Goal: Task Accomplishment & Management: Complete application form

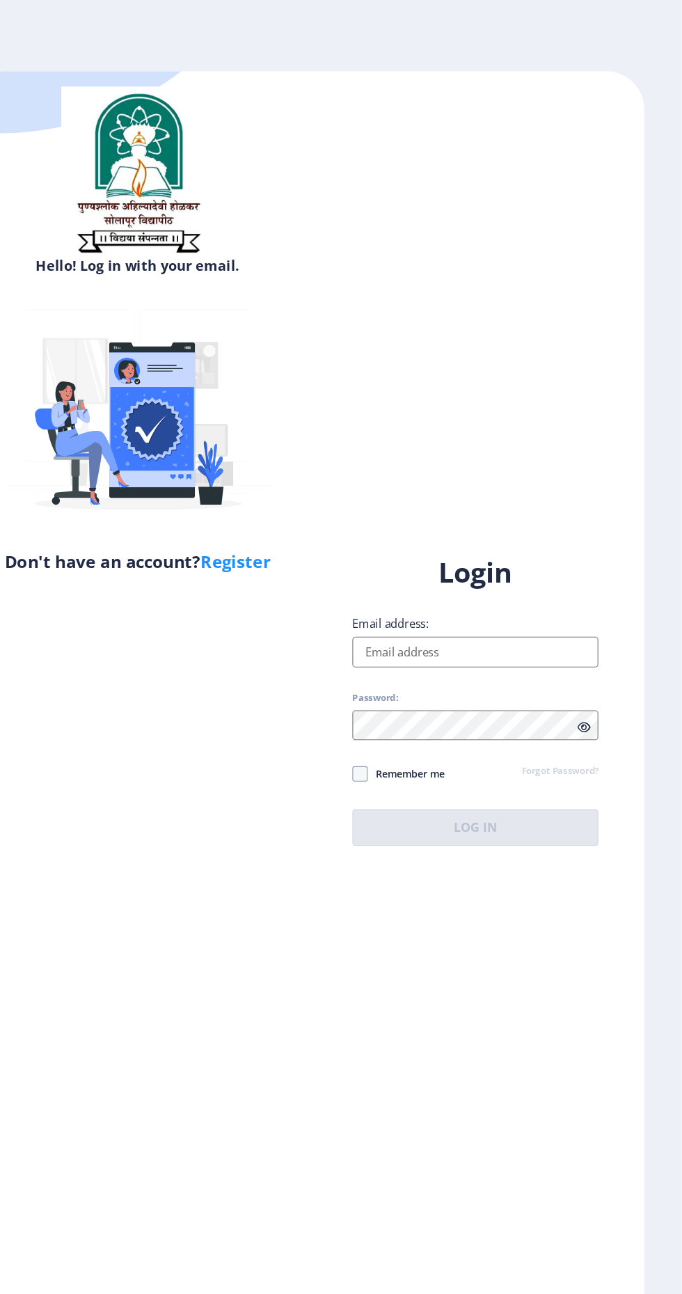
click at [487, 606] on input "Email address:" at bounding box center [494, 593] width 223 height 28
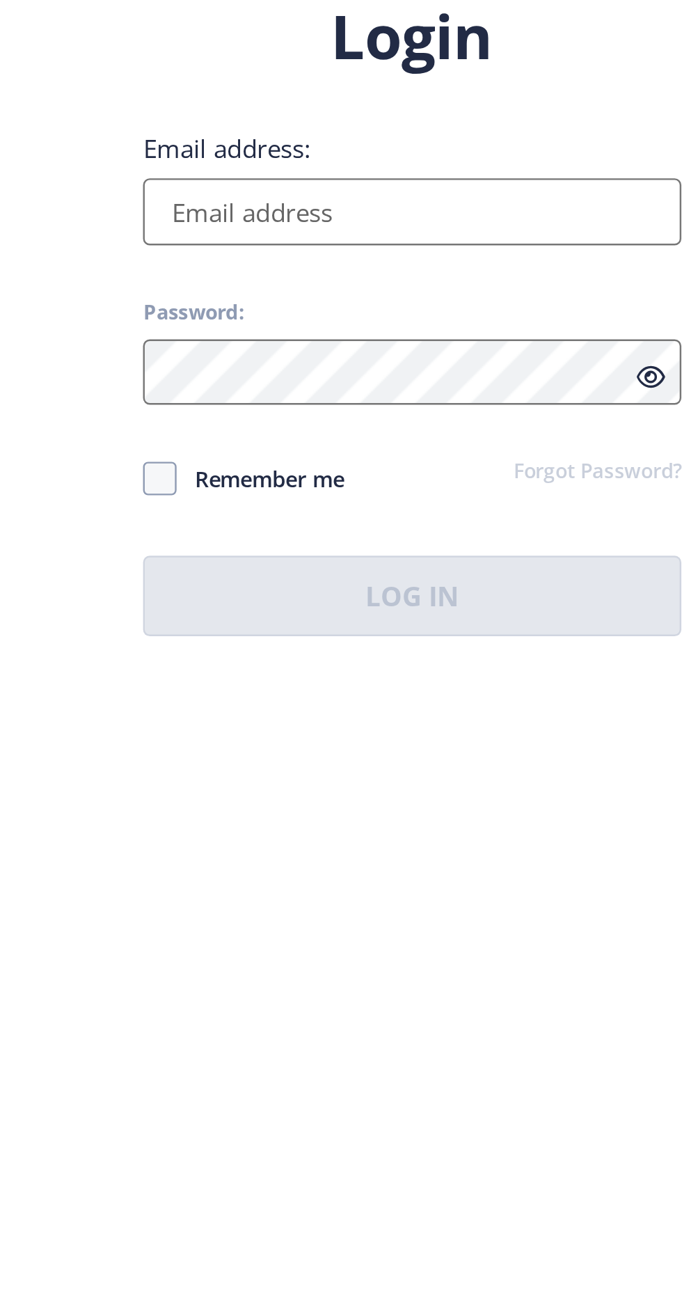
click at [507, 606] on input "Email address:" at bounding box center [494, 593] width 223 height 28
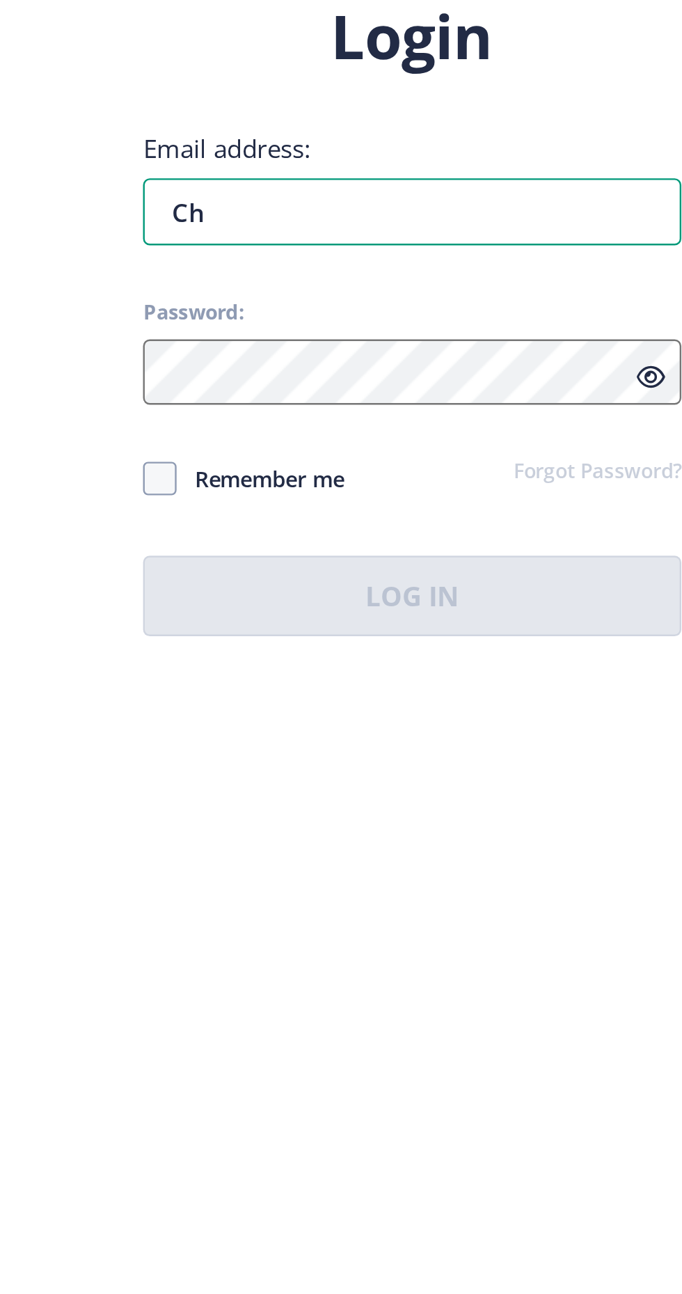
type input "C"
click at [444, 606] on input "chavan. Dayananad" at bounding box center [494, 593] width 223 height 28
click at [535, 606] on input "chavan.dayananad" at bounding box center [494, 593] width 223 height 28
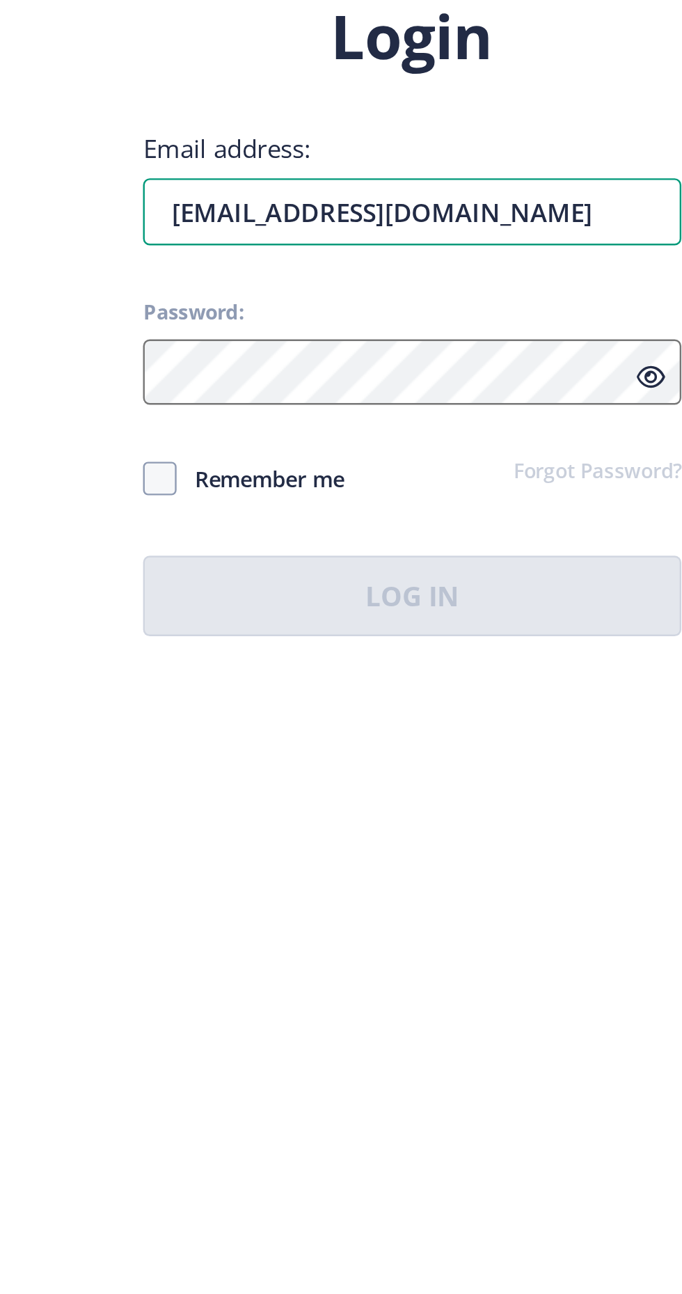
type input "chavan.dayananad1@gmail.com"
click at [595, 666] on icon at bounding box center [594, 661] width 12 height 10
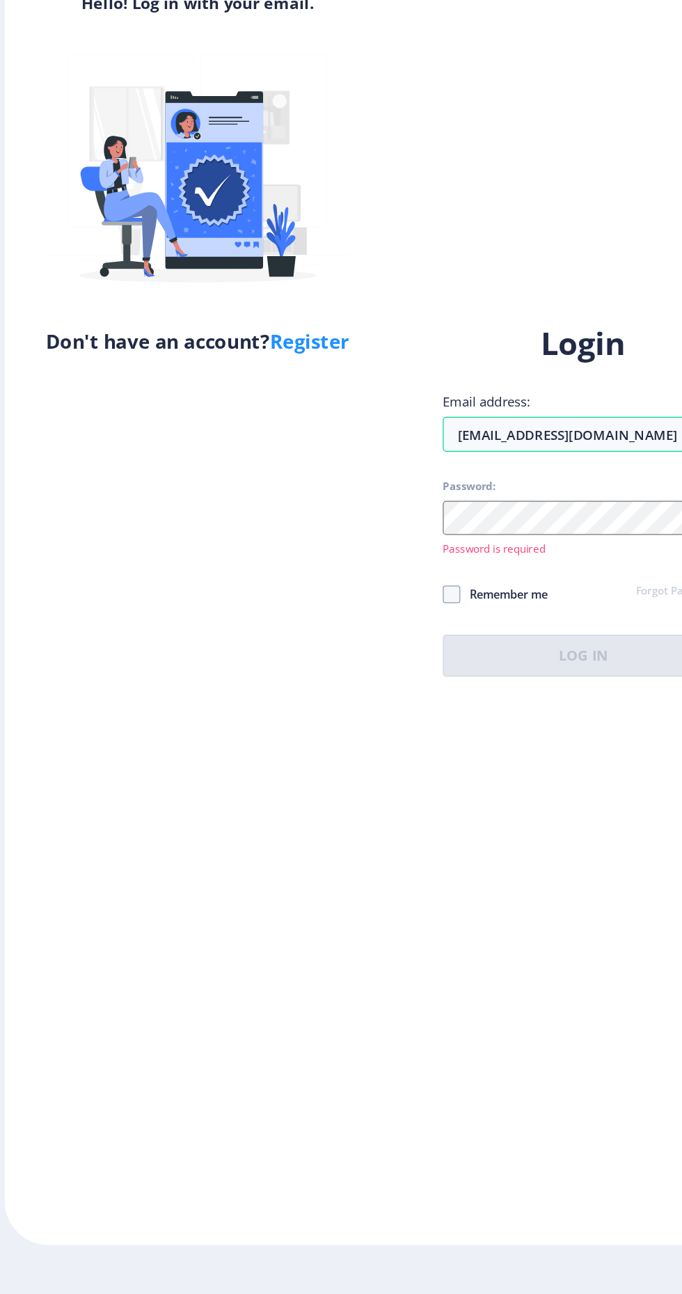
click at [265, 512] on link "Register" at bounding box center [276, 509] width 63 height 21
select select
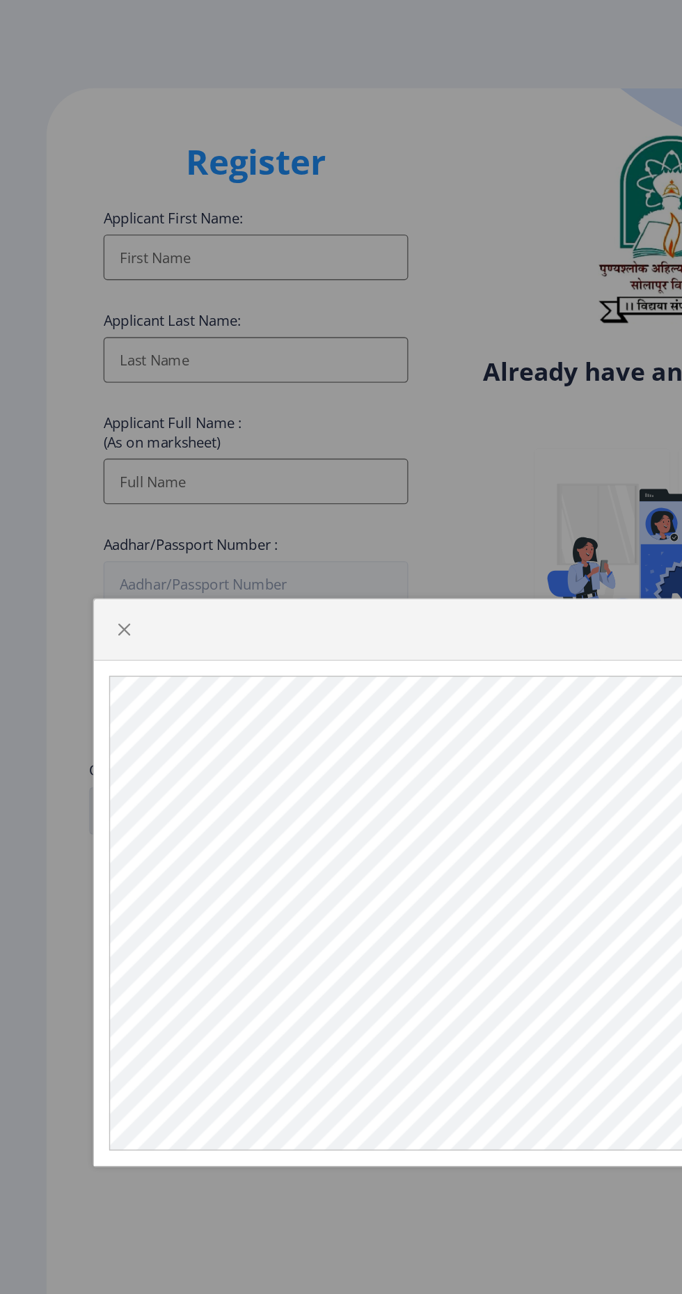
click at [188, 188] on div at bounding box center [341, 647] width 682 height 1294
click at [175, 183] on div at bounding box center [341, 647] width 682 height 1294
click at [91, 467] on span "button" at bounding box center [91, 461] width 11 height 11
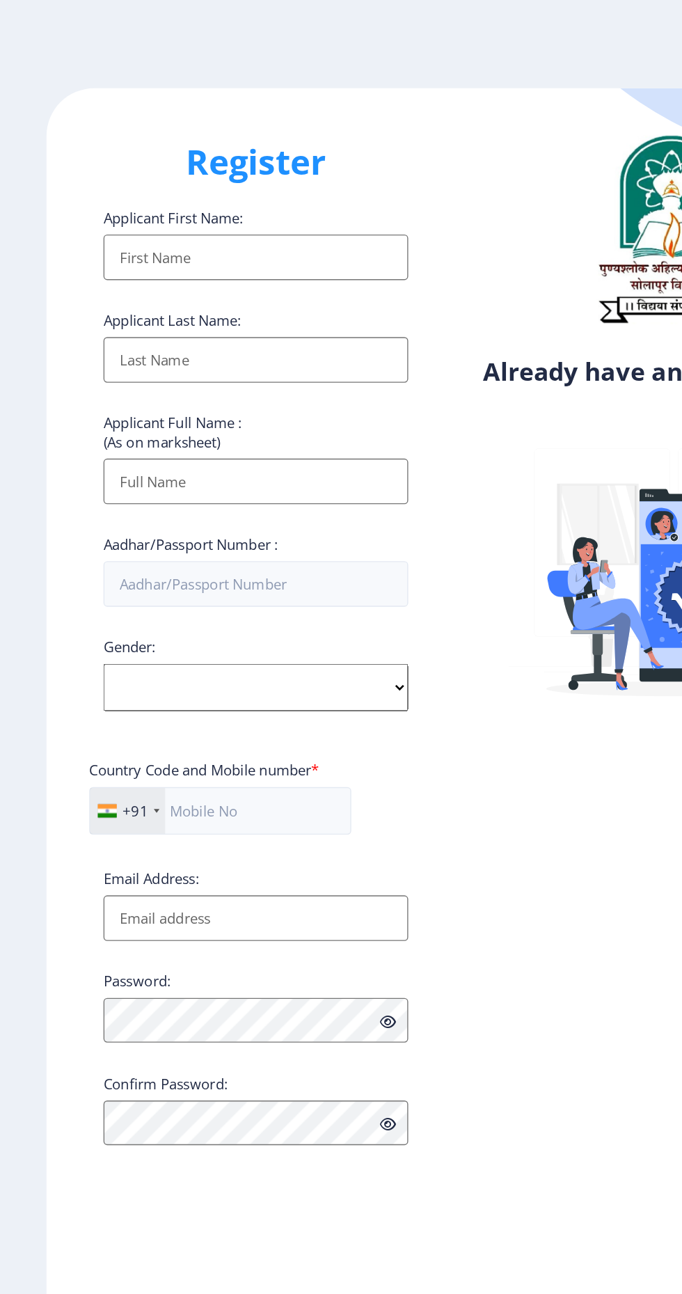
click at [198, 191] on input "Applicant First Name:" at bounding box center [187, 188] width 223 height 33
type input "DAYANAND"
type input "CHAVAN"
type input "[PERSON_NAME] [PERSON_NAME]"
type input "09011822030"
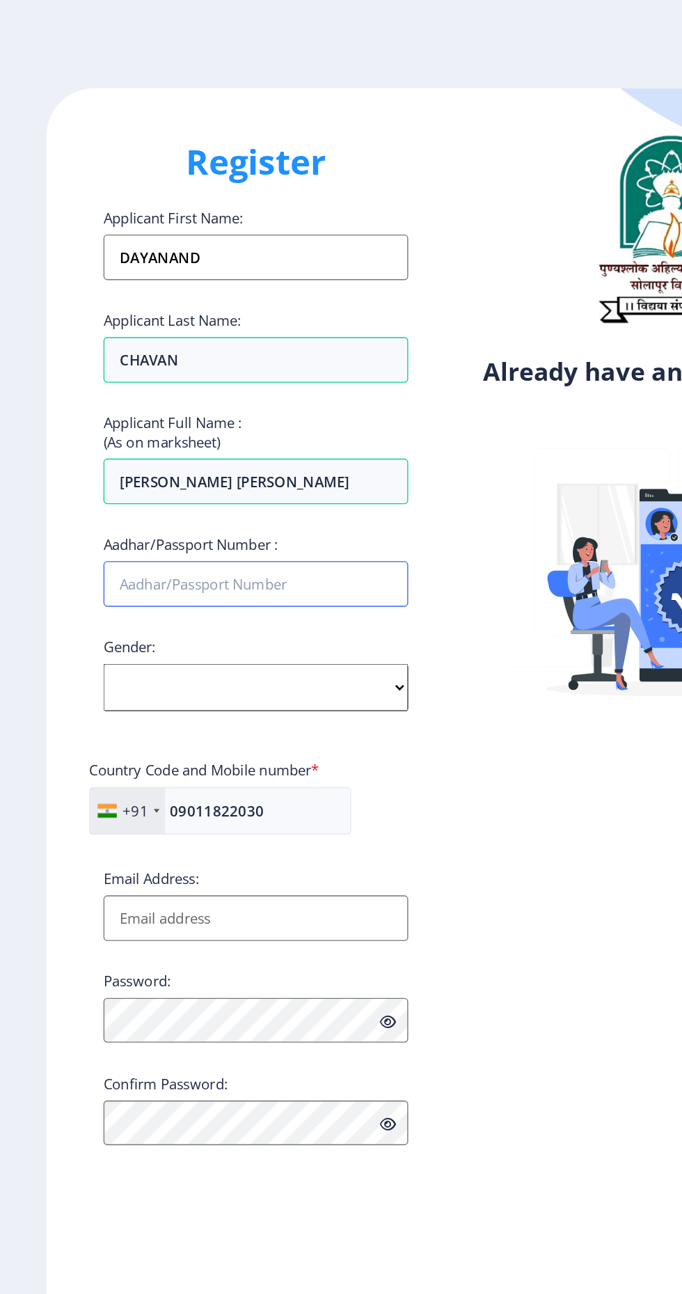
click at [210, 427] on input "Aadhar/Passport Number :" at bounding box center [187, 427] width 223 height 33
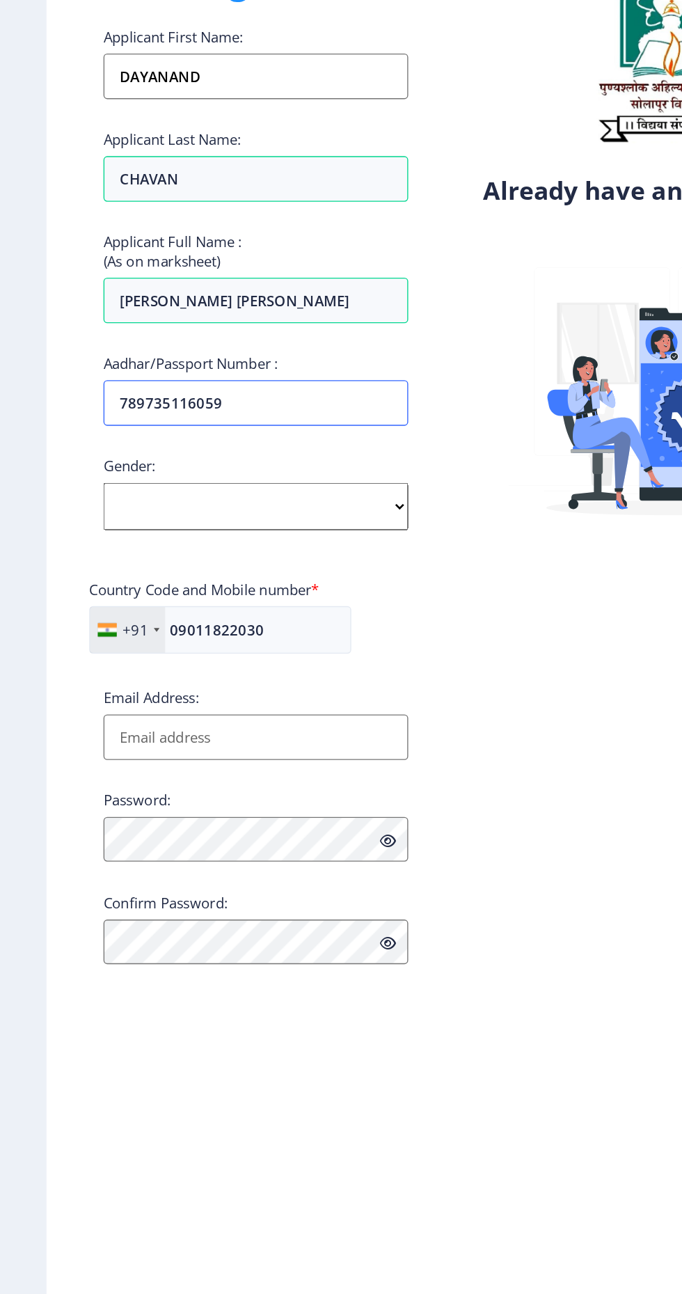
type input "789735116059"
click at [177, 510] on select "Select Gender [DEMOGRAPHIC_DATA] [DEMOGRAPHIC_DATA] Other" at bounding box center [187, 504] width 223 height 35
select select "[DEMOGRAPHIC_DATA]"
click at [76, 489] on select "Select Gender [DEMOGRAPHIC_DATA] [DEMOGRAPHIC_DATA] Other" at bounding box center [187, 504] width 223 height 35
click at [223, 674] on input "Email Address:" at bounding box center [187, 672] width 223 height 33
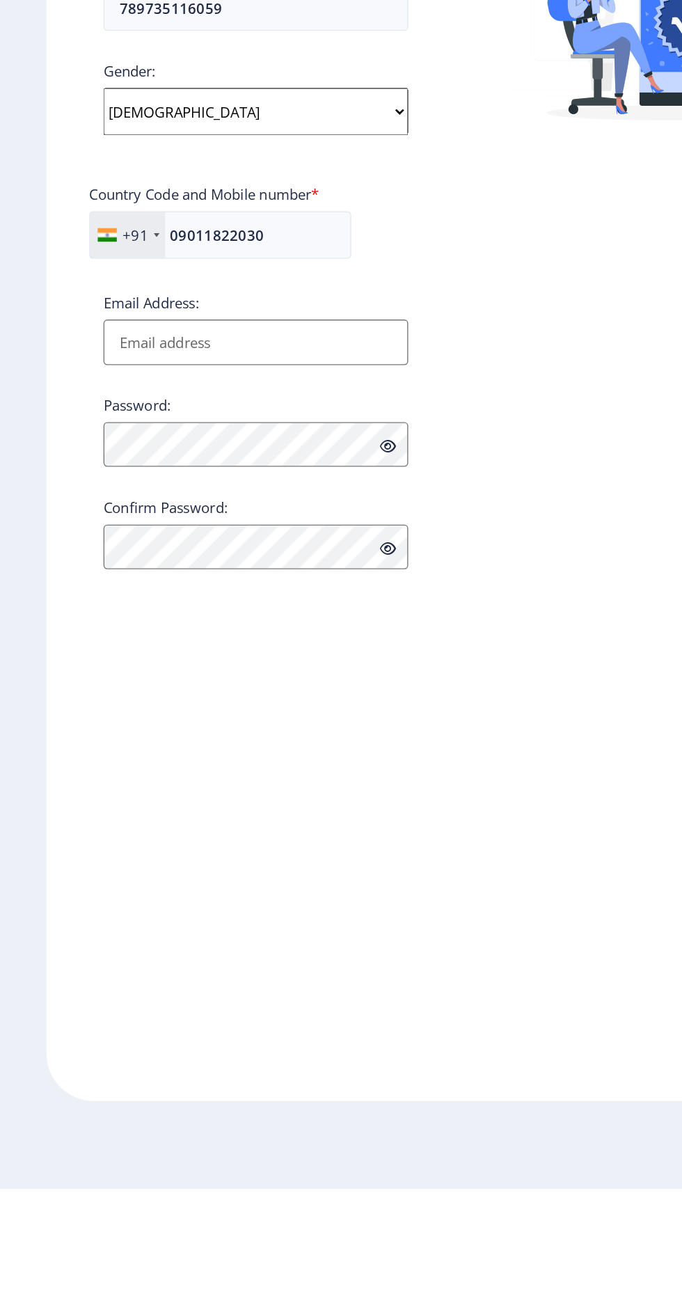
type input "[EMAIL_ADDRESS][DOMAIN_NAME]"
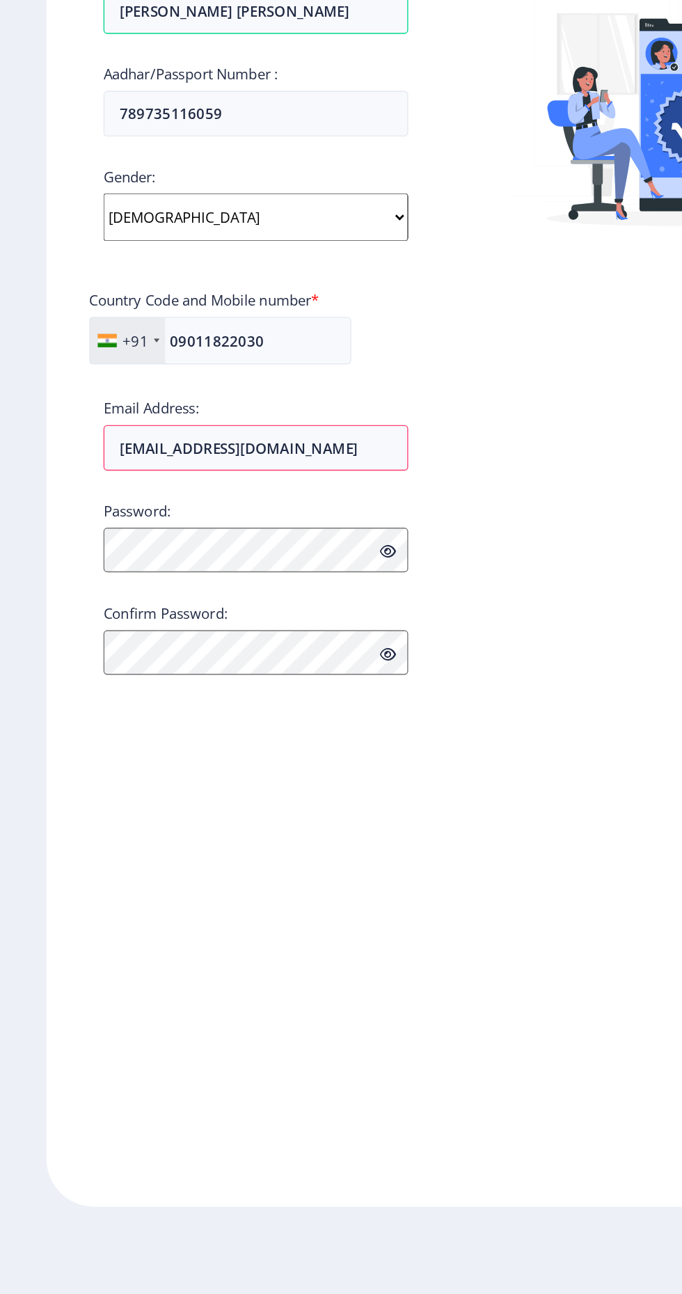
click at [209, 744] on div "Password:" at bounding box center [187, 738] width 223 height 53
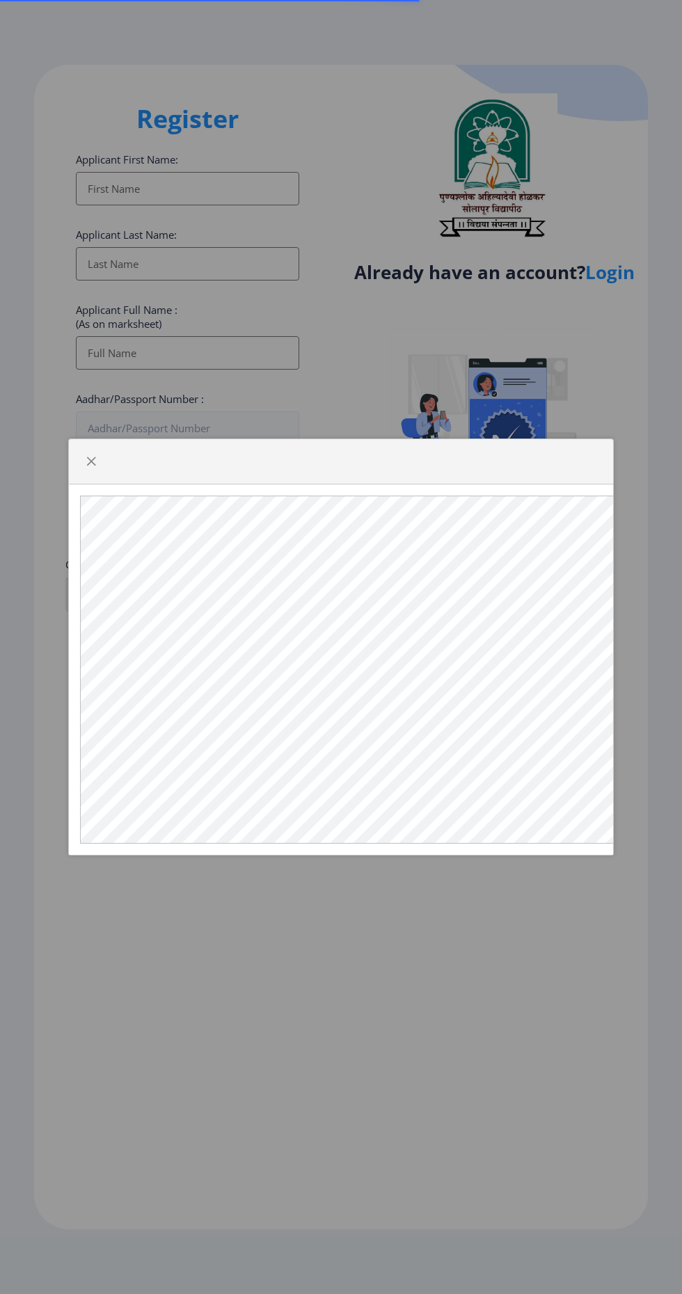
select select
click at [111, 485] on div at bounding box center [341, 461] width 544 height 45
click at [221, 205] on div at bounding box center [341, 647] width 682 height 1294
click at [91, 467] on span "button" at bounding box center [91, 461] width 11 height 11
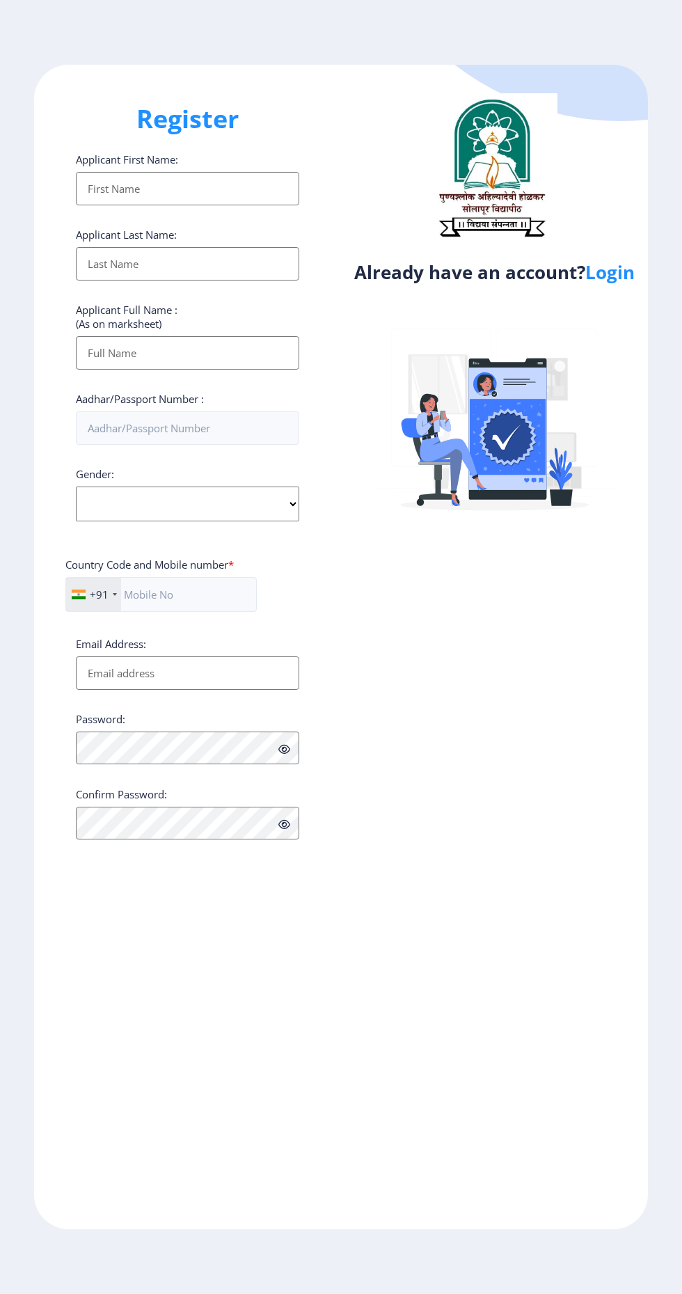
click at [210, 198] on input "Applicant First Name:" at bounding box center [187, 188] width 223 height 33
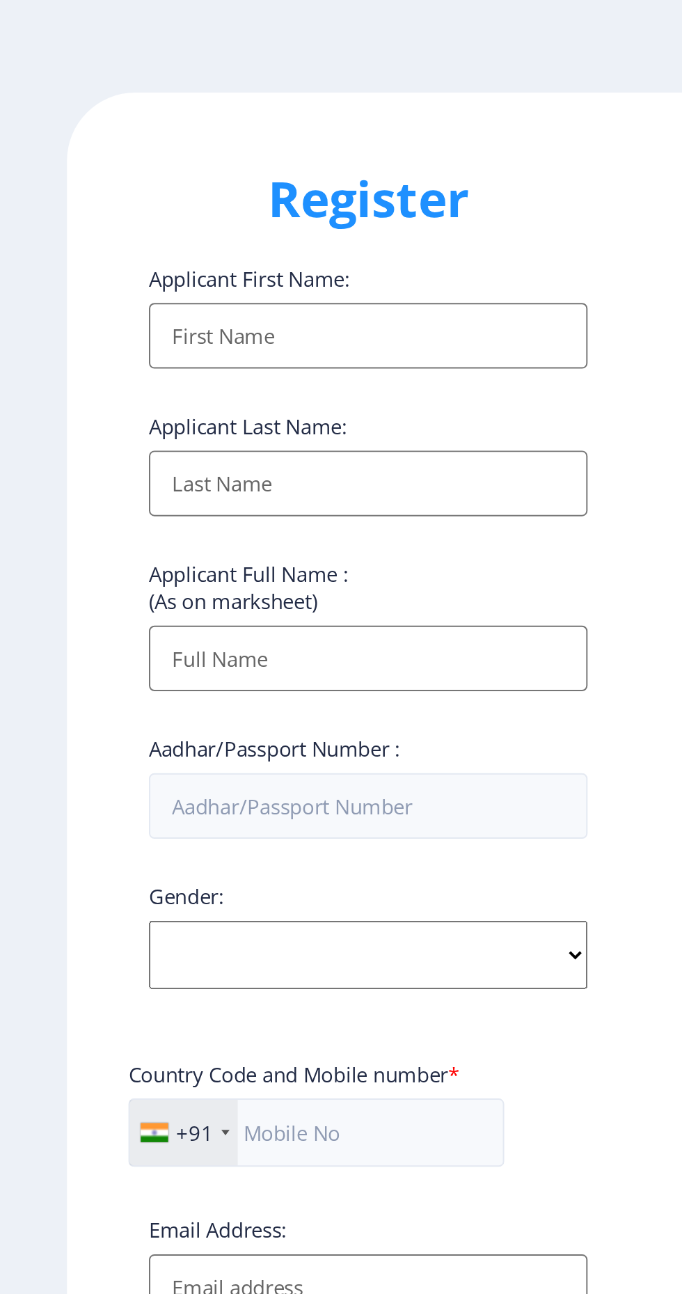
type input "DAYANAND"
type input "CHAVAN"
type input "[PERSON_NAME] [PERSON_NAME]"
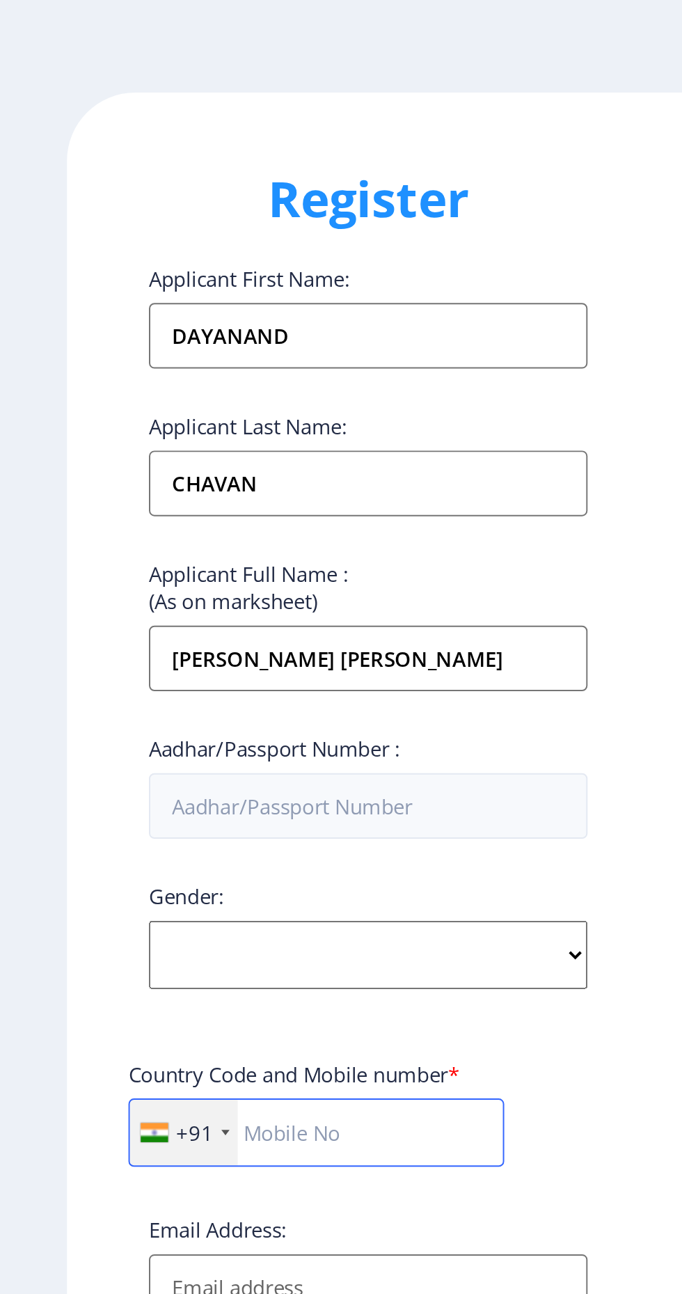
type input "09011822030"
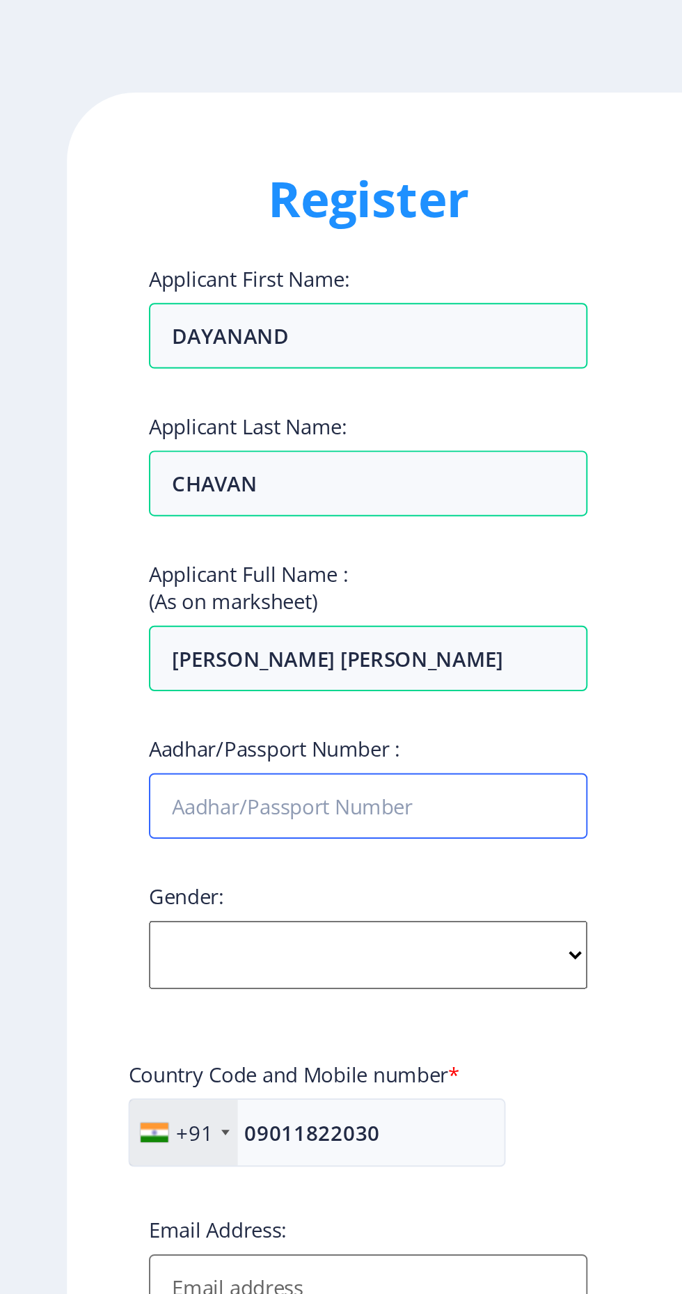
click at [196, 434] on input "Aadhar/Passport Number :" at bounding box center [187, 427] width 223 height 33
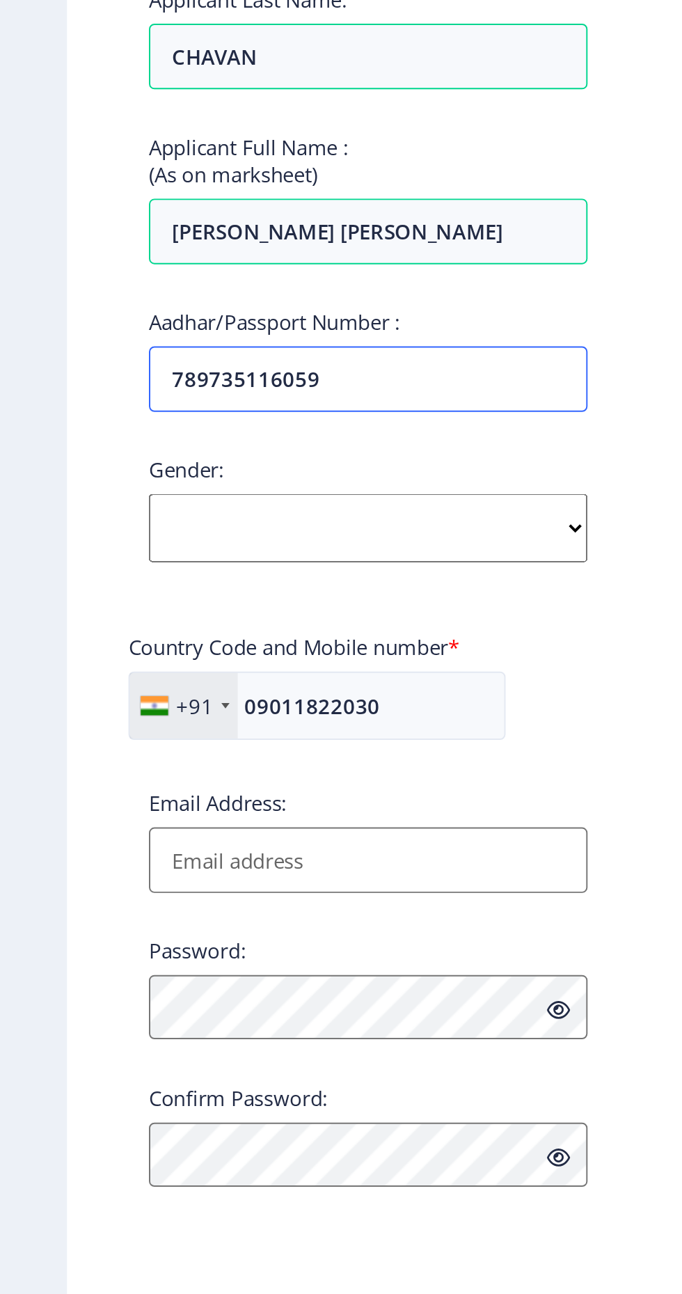
type input "789735116059"
click at [217, 499] on select "Select Gender [DEMOGRAPHIC_DATA] [DEMOGRAPHIC_DATA] Other" at bounding box center [187, 504] width 223 height 35
select select "[DEMOGRAPHIC_DATA]"
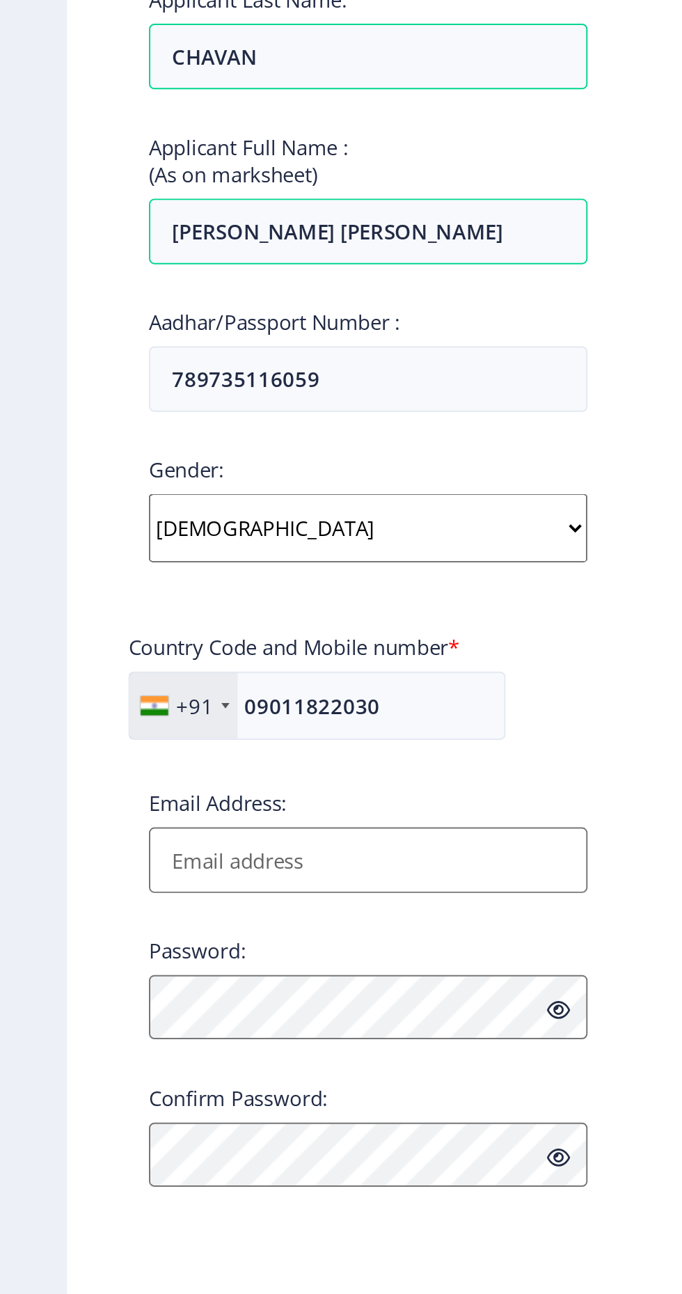
click at [76, 489] on select "Select Gender [DEMOGRAPHIC_DATA] [DEMOGRAPHIC_DATA] Other" at bounding box center [187, 504] width 223 height 35
click at [215, 679] on input "Email Address:" at bounding box center [187, 672] width 223 height 33
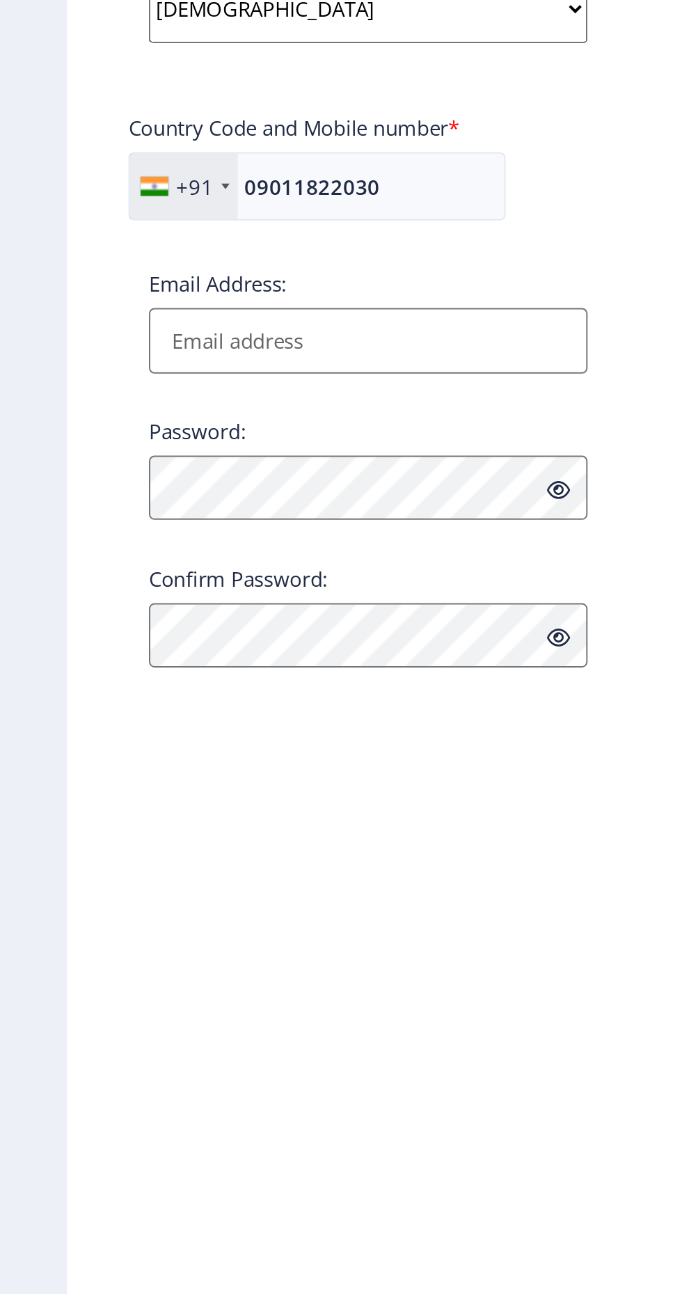
type input "[EMAIL_ADDRESS][DOMAIN_NAME]"
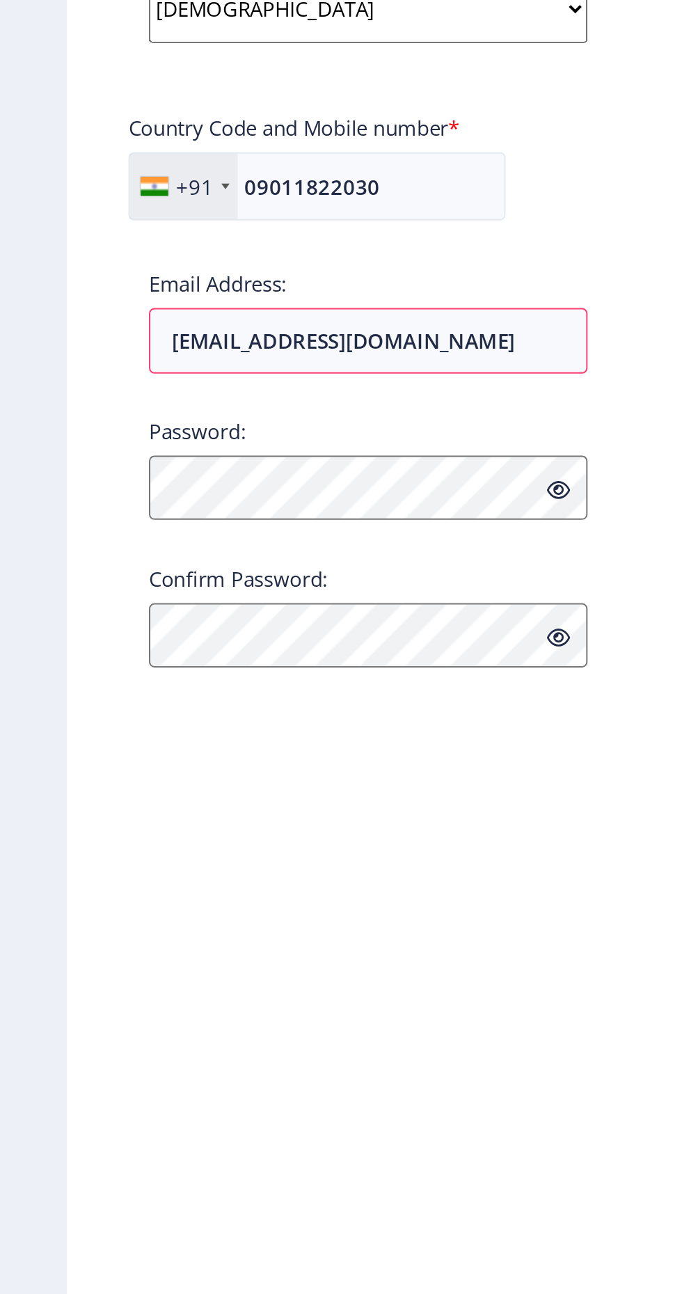
click at [172, 744] on div "Password:" at bounding box center [187, 738] width 223 height 53
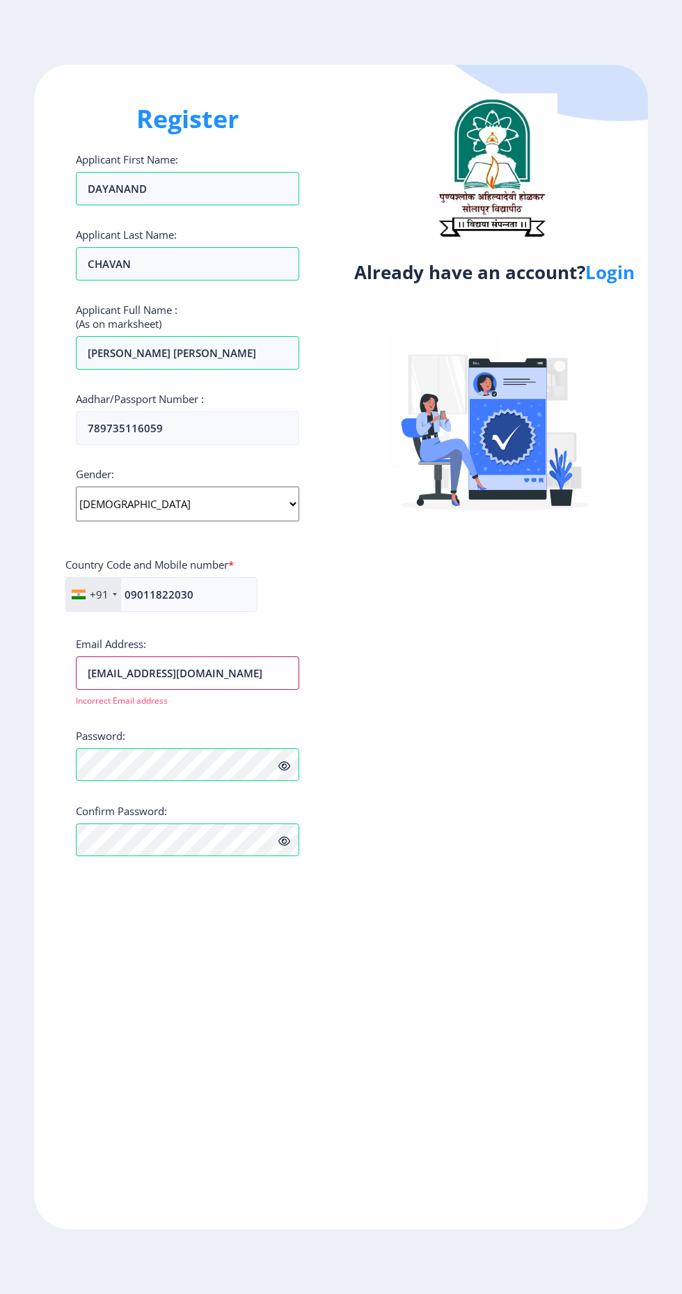
click at [240, 669] on input "[EMAIL_ADDRESS][DOMAIN_NAME]" at bounding box center [187, 672] width 223 height 33
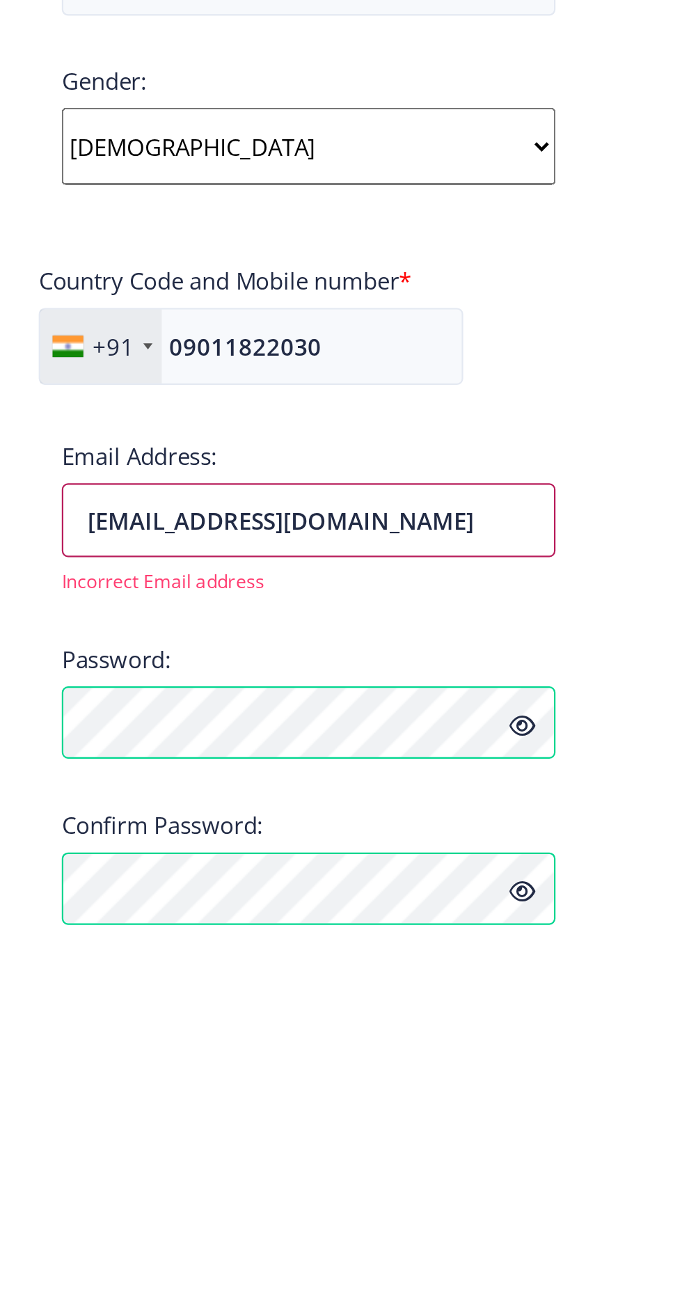
click at [98, 674] on input "[EMAIL_ADDRESS][DOMAIN_NAME]" at bounding box center [187, 672] width 223 height 33
click at [277, 677] on input "[EMAIL_ADDRESS][DOMAIN_NAME]" at bounding box center [187, 672] width 223 height 33
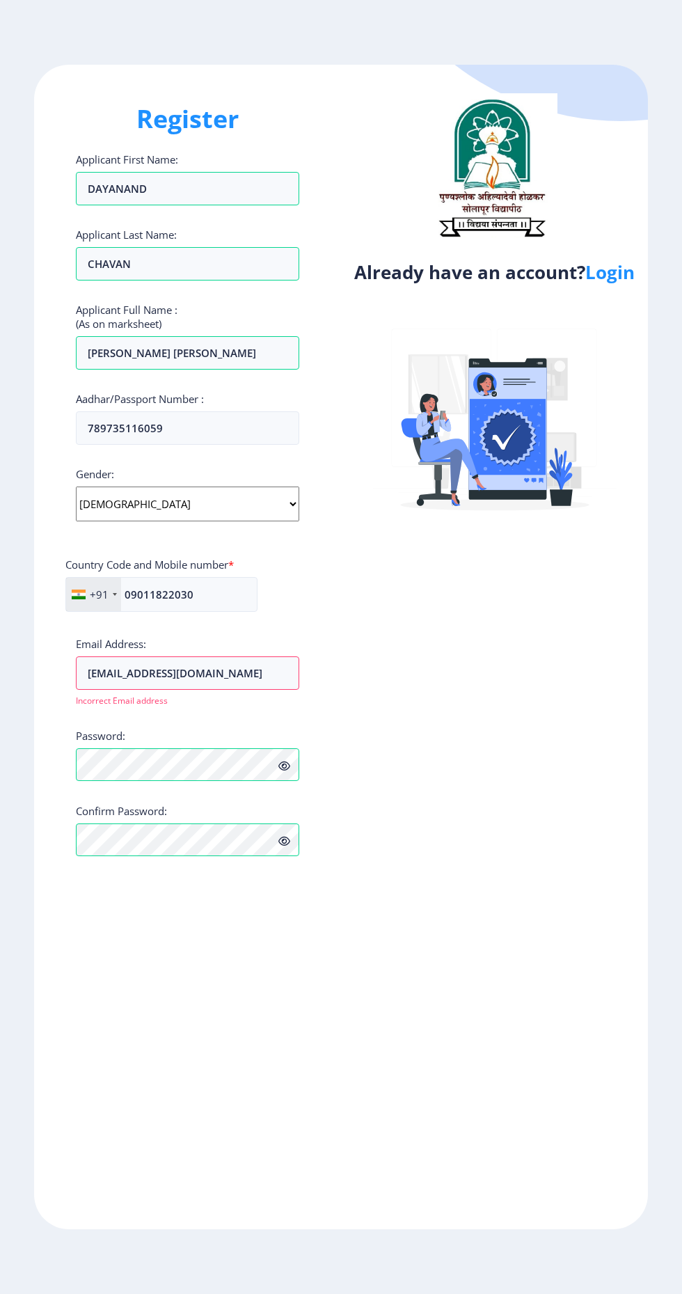
click at [611, 277] on link "Login" at bounding box center [609, 272] width 49 height 25
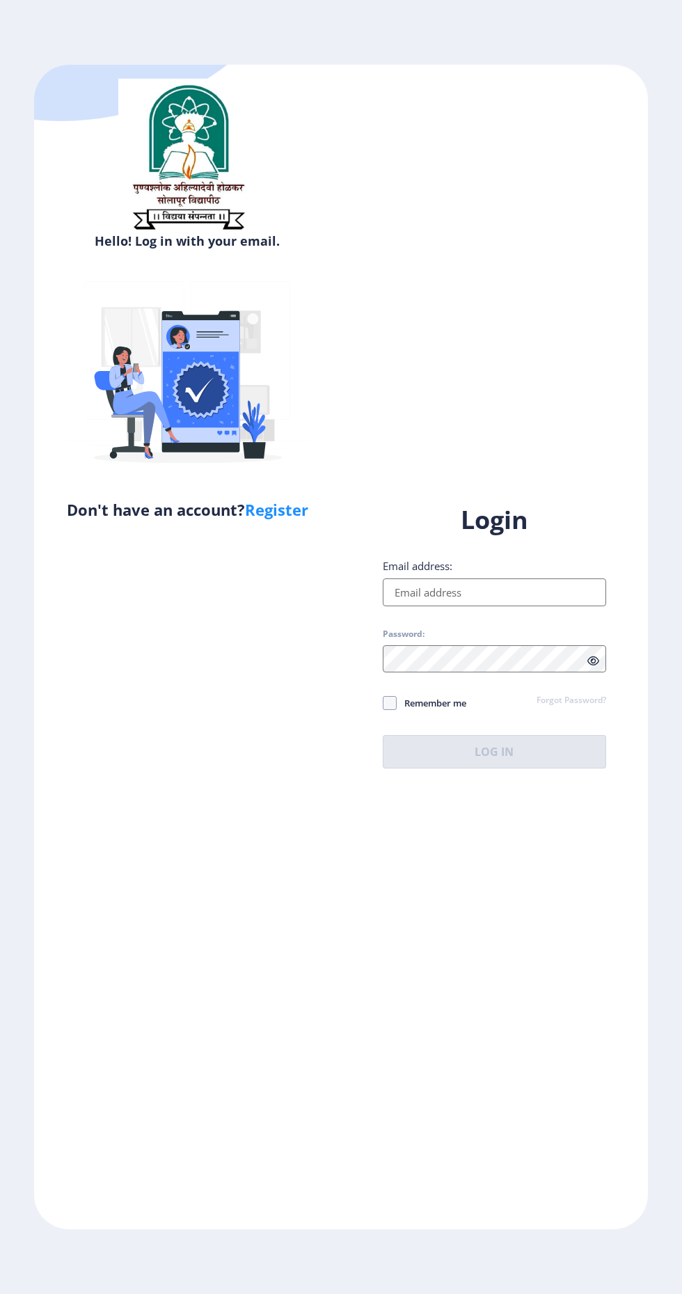
click at [502, 606] on input "Email address:" at bounding box center [494, 593] width 223 height 28
type input "[EMAIL_ADDRESS][DOMAIN_NAME]"
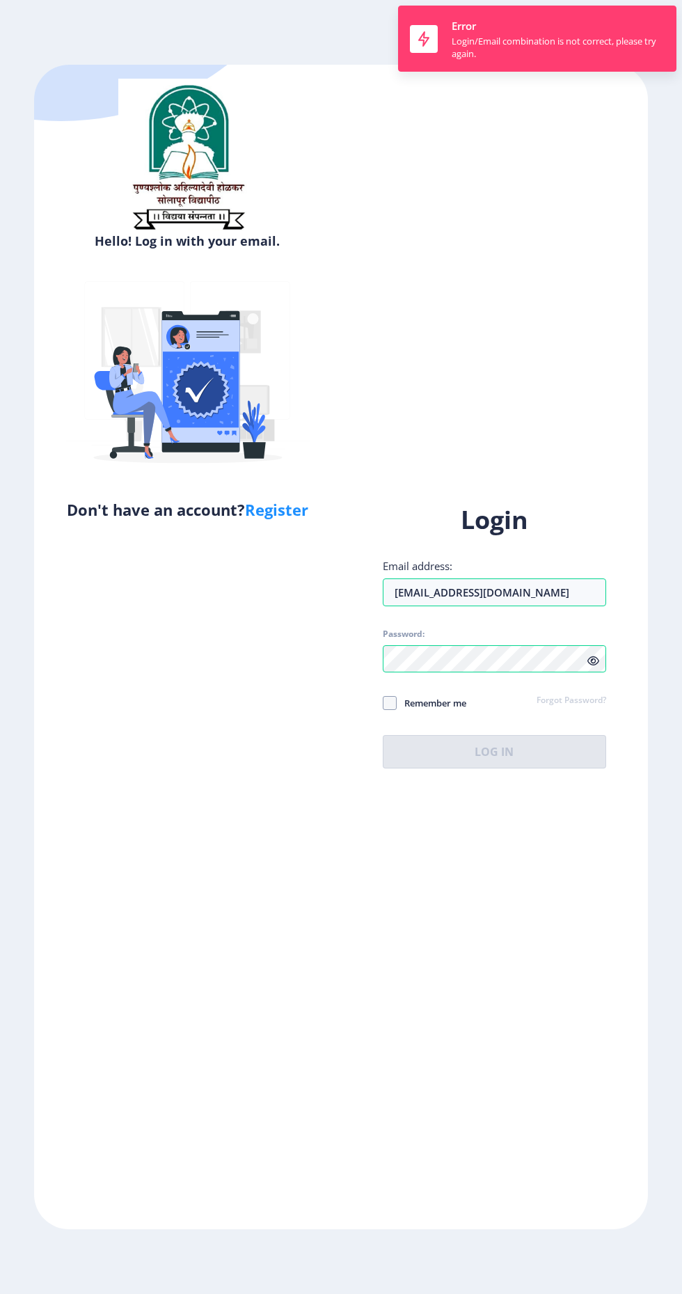
click at [518, 769] on div "Login Email address: [EMAIL_ADDRESS][DOMAIN_NAME] Password: Remember me Forgot …" at bounding box center [494, 635] width 223 height 265
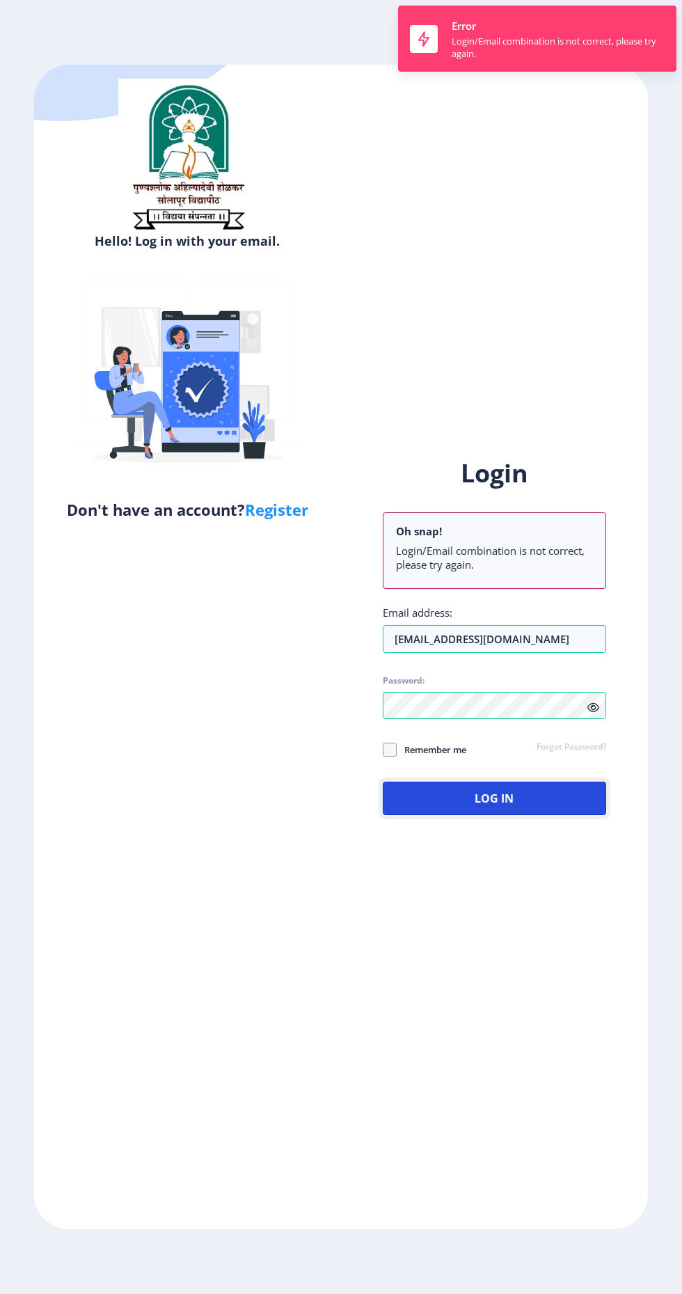
click at [539, 815] on button "Log In" at bounding box center [494, 798] width 223 height 33
